Goal: Transaction & Acquisition: Purchase product/service

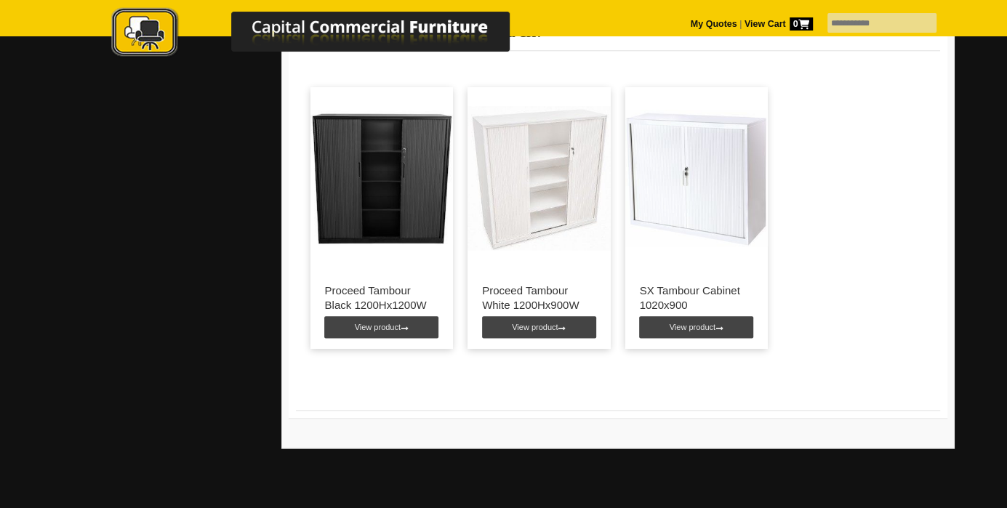
scroll to position [1047, 0]
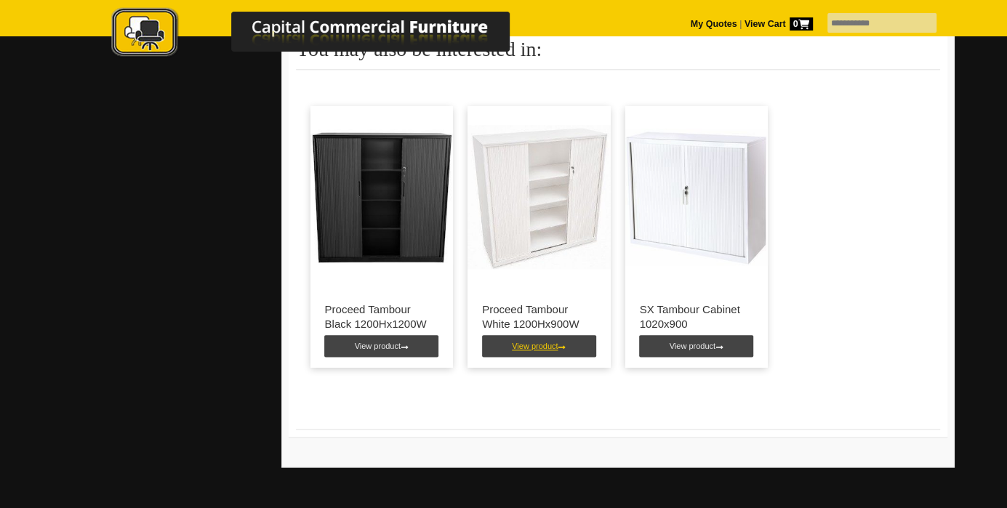
click at [529, 357] on link "View product" at bounding box center [539, 346] width 114 height 22
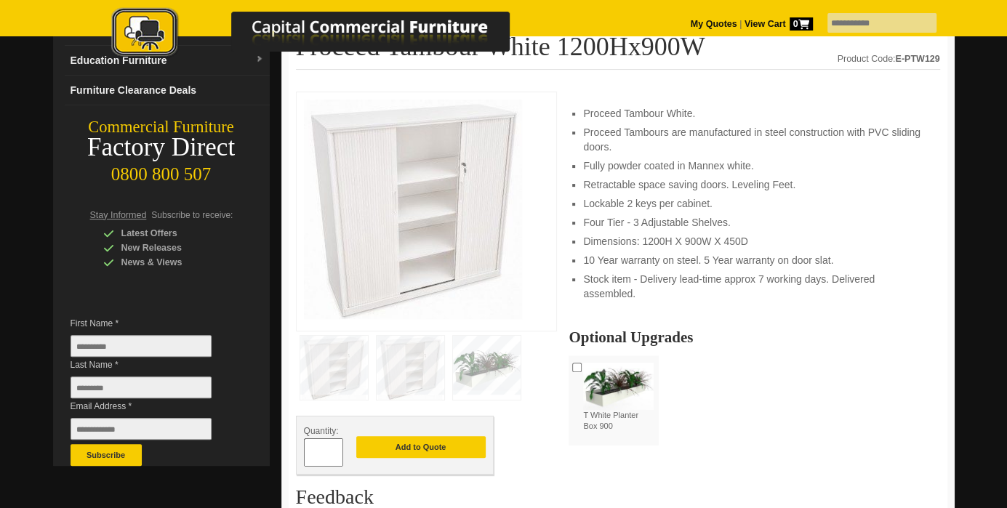
scroll to position [175, 0]
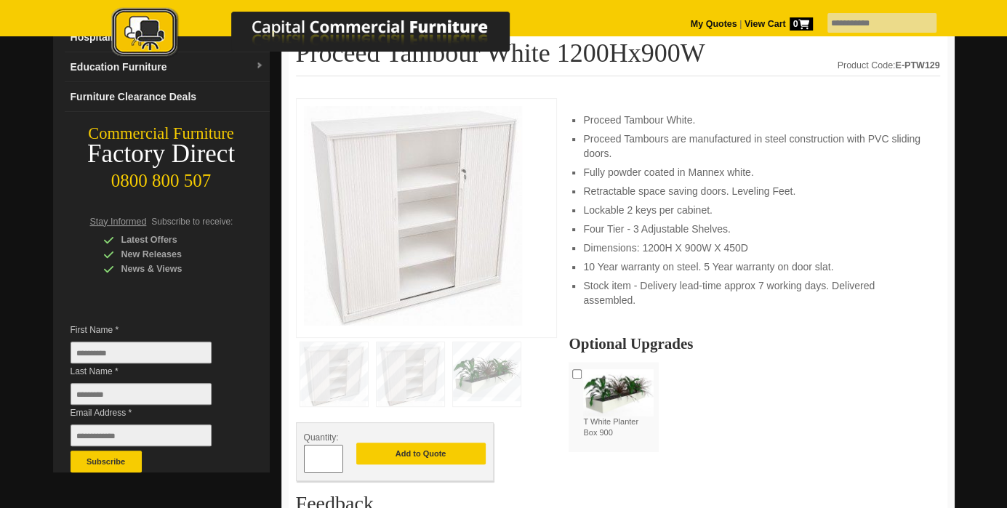
click at [468, 241] on img at bounding box center [413, 216] width 218 height 220
click at [543, 252] on div at bounding box center [427, 218] width 262 height 240
click at [583, 263] on li "10 Year warranty on steel. 5 Year warranty on door slat." at bounding box center [754, 267] width 342 height 15
